Goal: Task Accomplishment & Management: Manage account settings

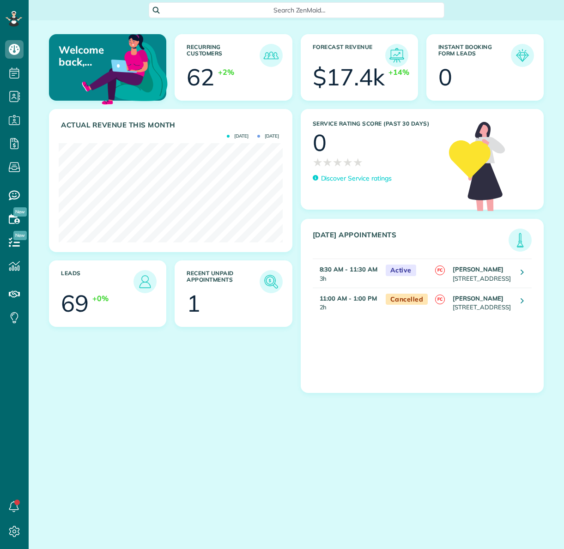
scroll to position [99, 224]
click at [270, 280] on img at bounding box center [271, 281] width 21 height 21
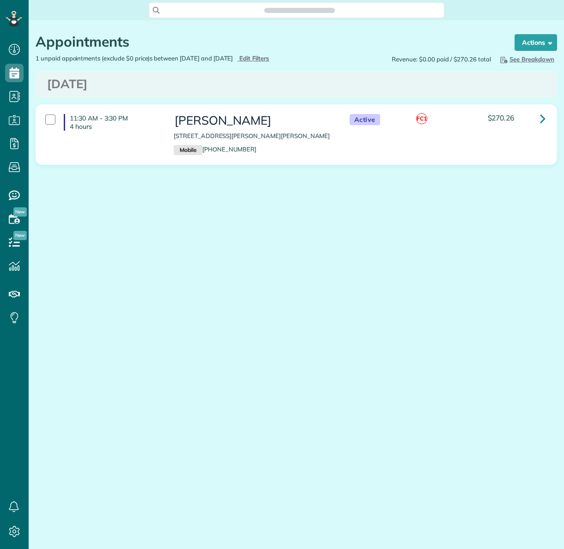
scroll to position [549, 29]
click at [54, 125] on div at bounding box center [50, 120] width 10 height 10
click at [525, 42] on strong "Bulk Actions" at bounding box center [523, 42] width 39 height 8
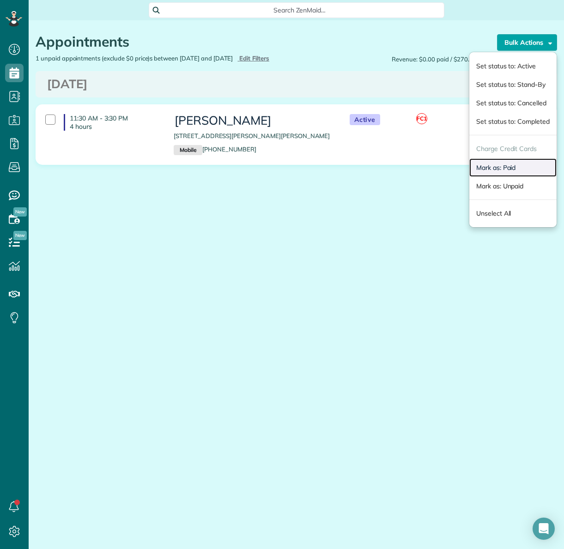
click at [516, 164] on link "Mark as: Paid" at bounding box center [512, 167] width 87 height 18
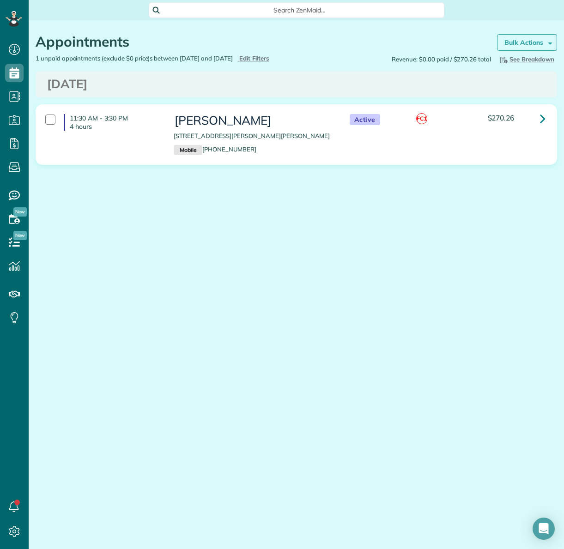
click at [515, 43] on strong "Bulk Actions" at bounding box center [523, 42] width 39 height 8
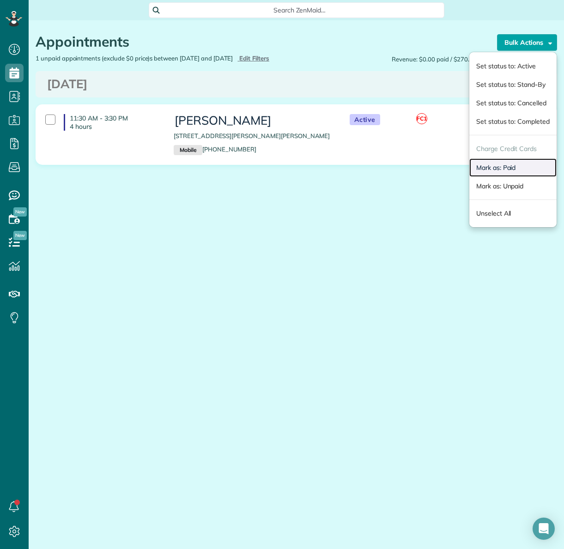
click at [507, 166] on link "Mark as: Paid" at bounding box center [512, 167] width 87 height 18
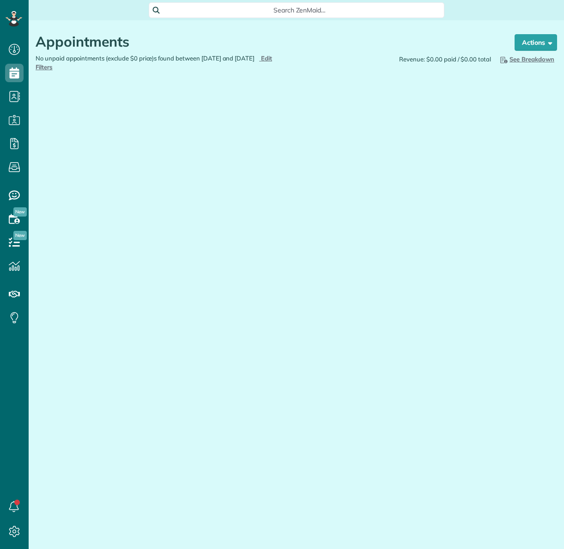
scroll to position [4, 4]
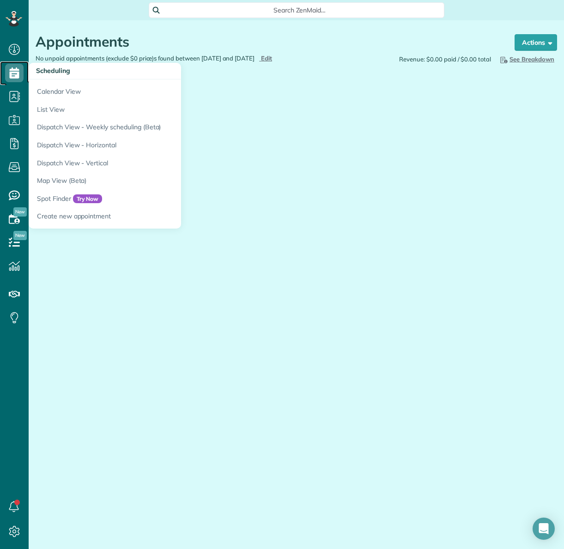
click at [15, 73] on icon at bounding box center [14, 73] width 18 height 18
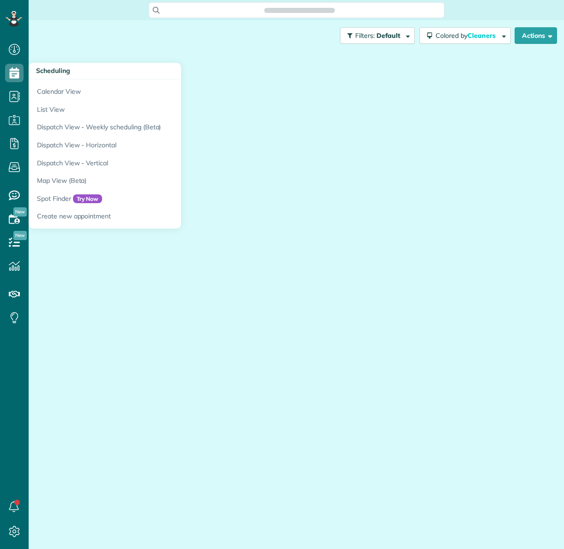
scroll to position [4, 4]
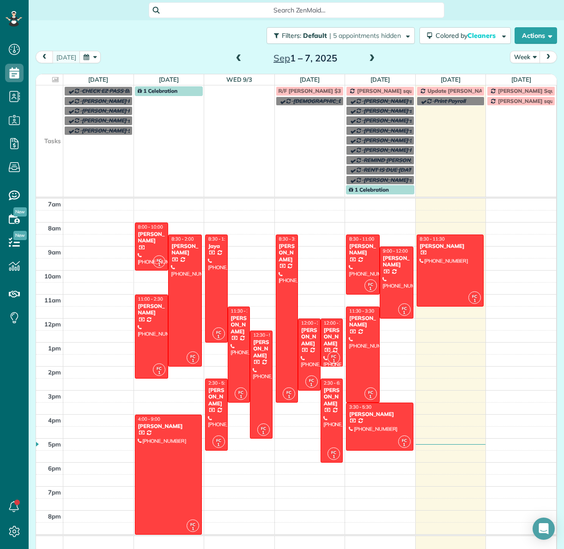
click at [392, 90] on span "Mayanka Mudgal square payment" at bounding box center [401, 90] width 88 height 7
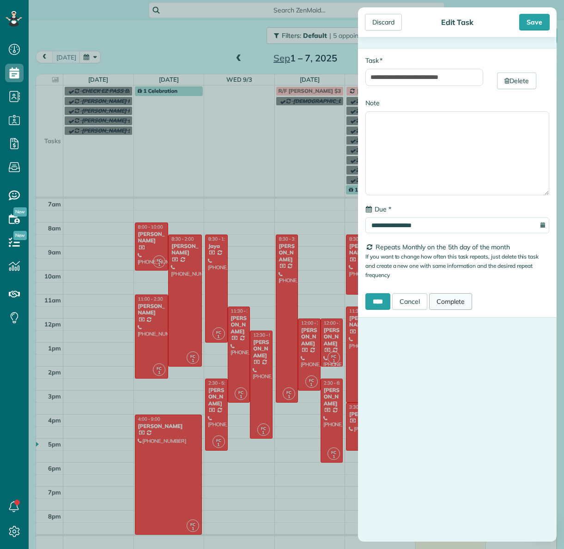
click at [459, 300] on link "Complete" at bounding box center [450, 301] width 43 height 17
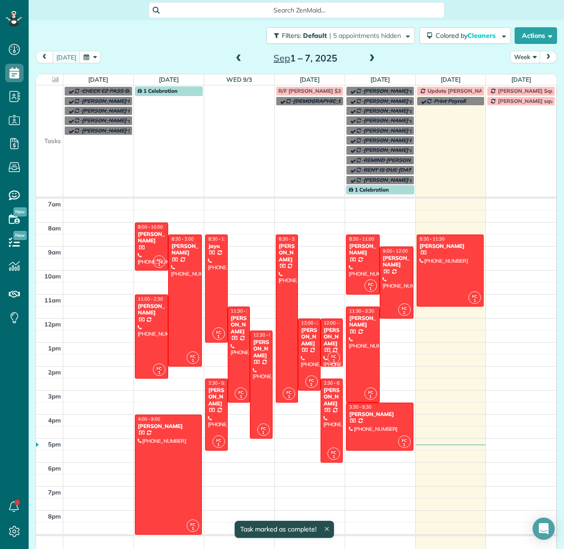
click at [370, 60] on span at bounding box center [372, 59] width 10 height 8
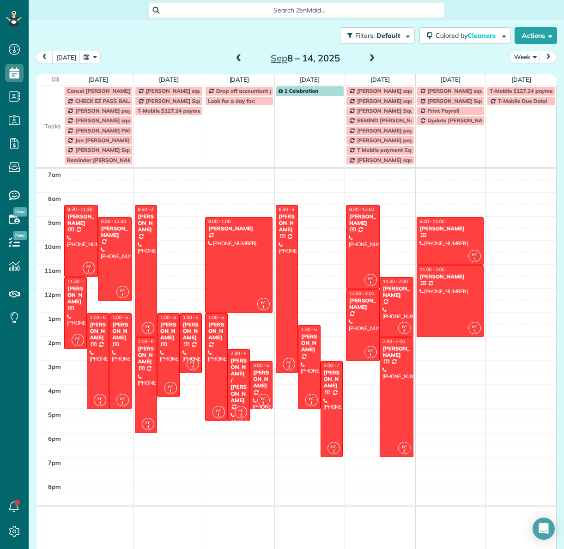
click at [367, 235] on div at bounding box center [362, 247] width 33 height 83
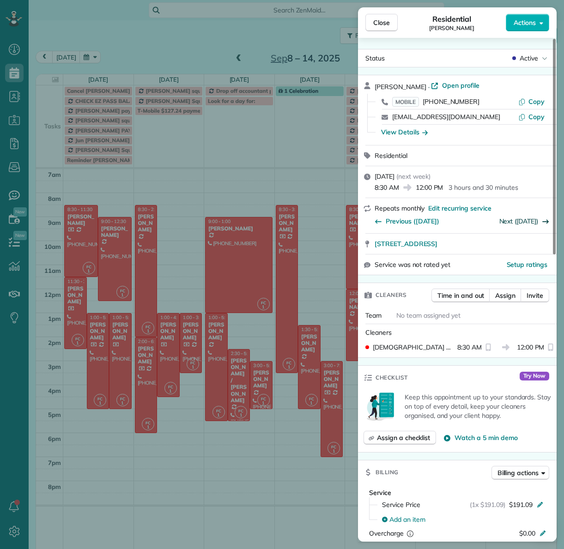
click at [529, 219] on link "Next (Oct 10)" at bounding box center [518, 221] width 39 height 8
click at [525, 24] on span "Actions" at bounding box center [525, 22] width 22 height 9
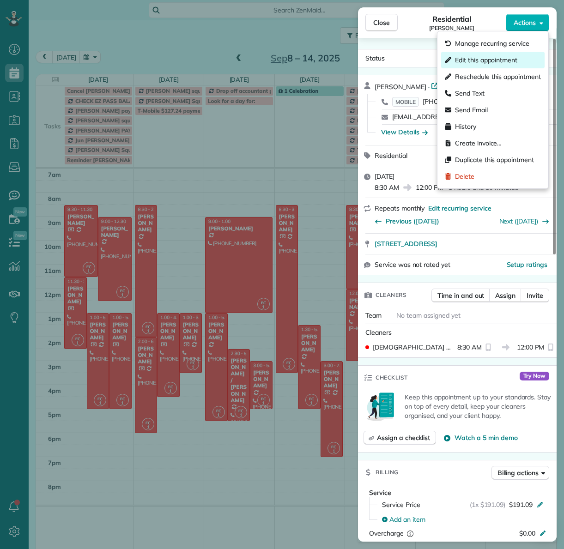
click at [496, 61] on span "Edit this appointment" at bounding box center [486, 59] width 62 height 9
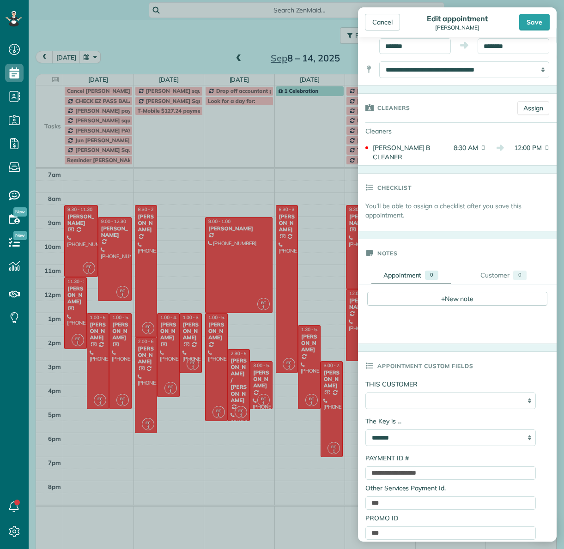
scroll to position [124, 0]
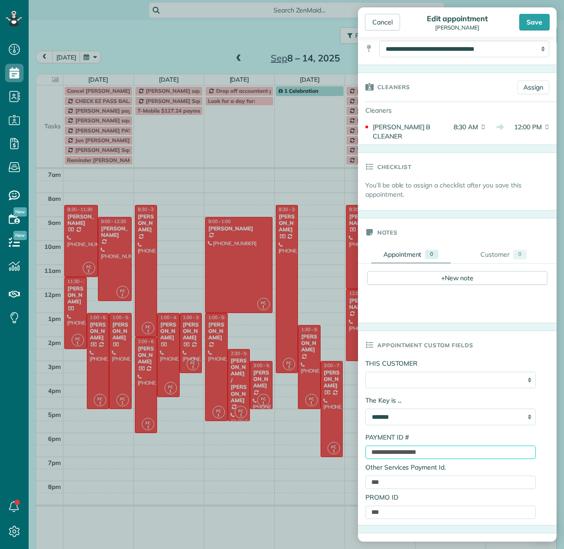
drag, startPoint x: 448, startPoint y: 443, endPoint x: 372, endPoint y: 436, distance: 76.1
click at [371, 446] on input "**********" at bounding box center [450, 452] width 170 height 13
paste input "text"
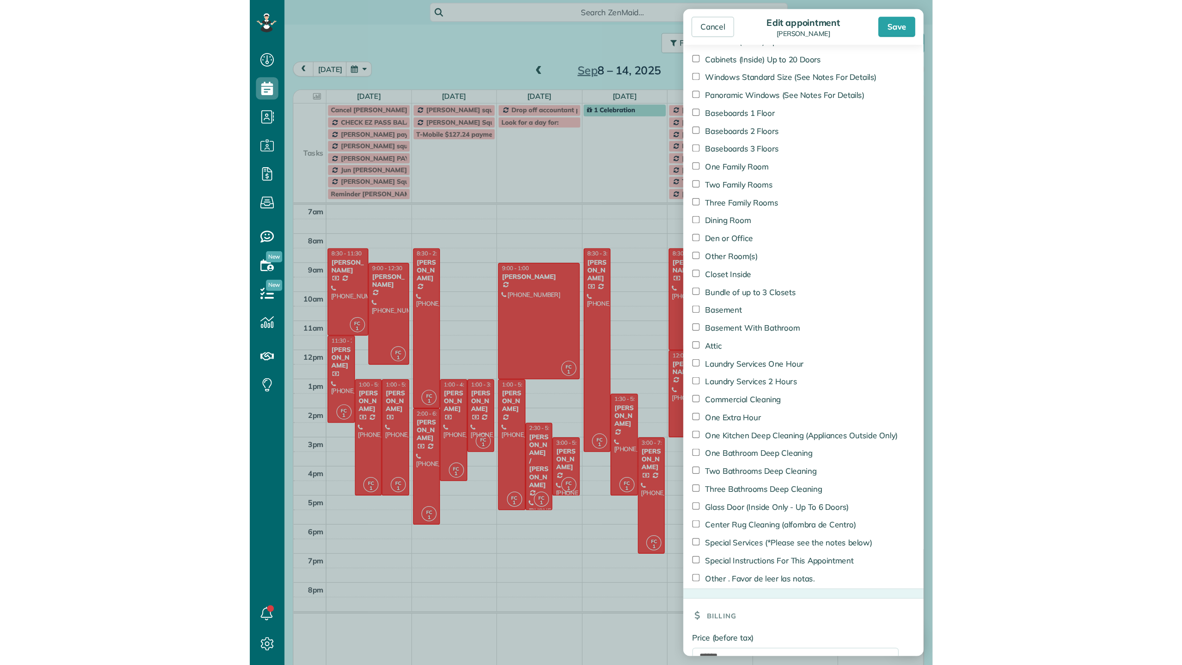
scroll to position [819, 0]
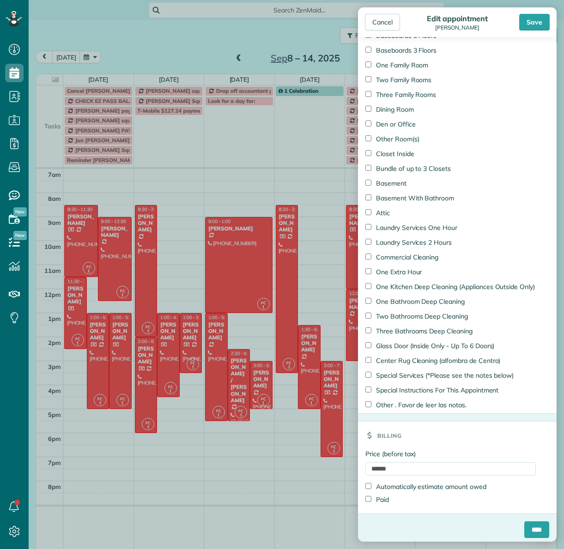
type input "**********"
click at [533, 531] on input "****" at bounding box center [536, 529] width 25 height 17
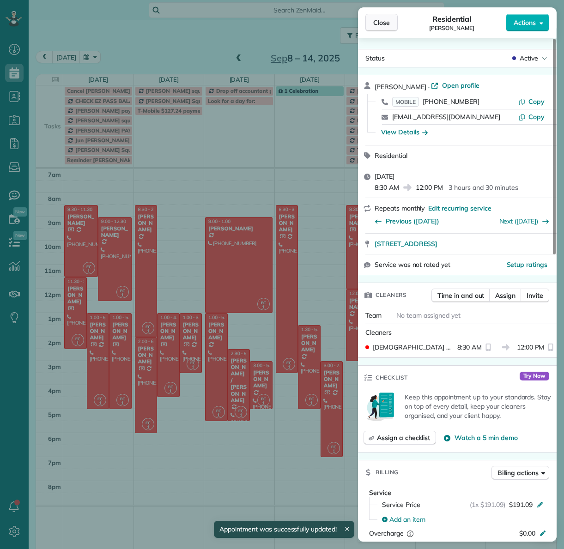
click at [389, 26] on button "Close" at bounding box center [381, 23] width 32 height 18
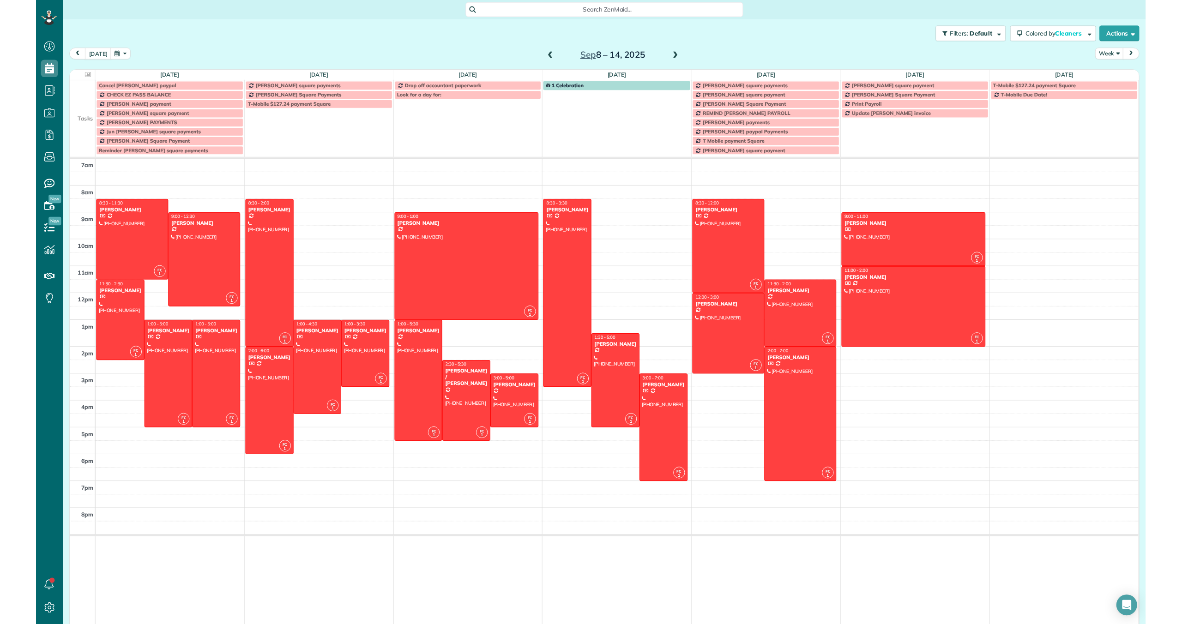
scroll to position [624, 29]
